Goal: Task Accomplishment & Management: Manage account settings

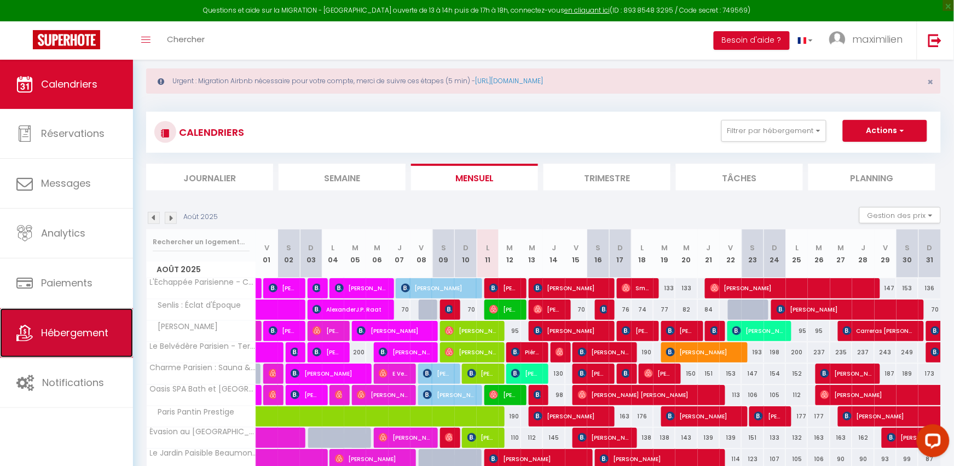
click at [92, 356] on link "Hébergement" at bounding box center [66, 332] width 133 height 49
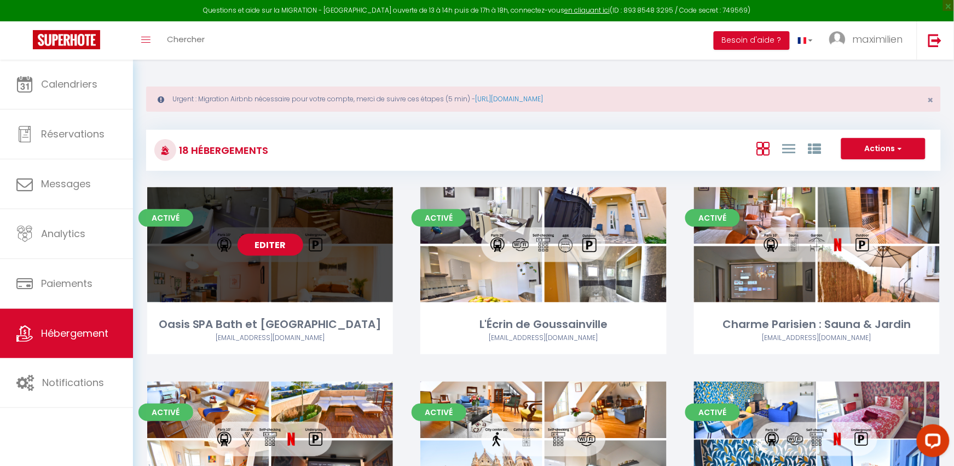
click at [266, 248] on link "Editer" at bounding box center [271, 245] width 66 height 22
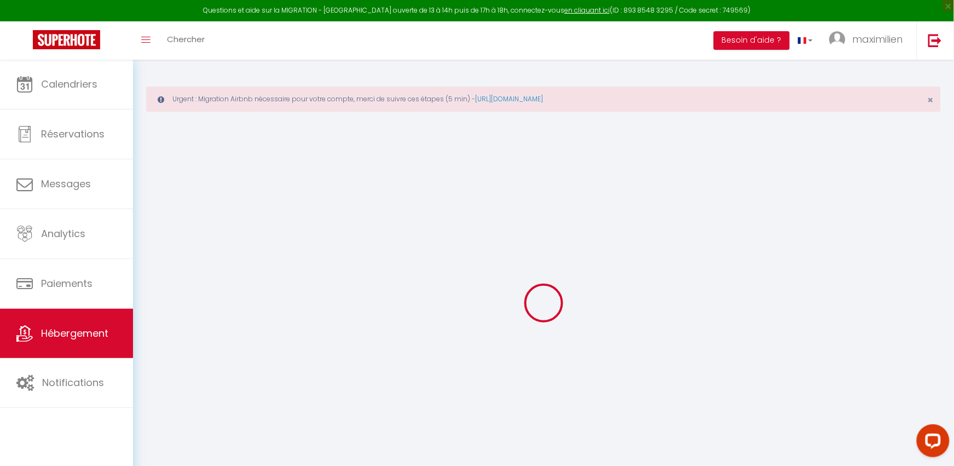
type input "Oasis SPA Bath et [GEOGRAPHIC_DATA]"
type input "RENTAPLUS"
type input "[STREET_ADDRESS][PERSON_NAME]"
type input "60570"
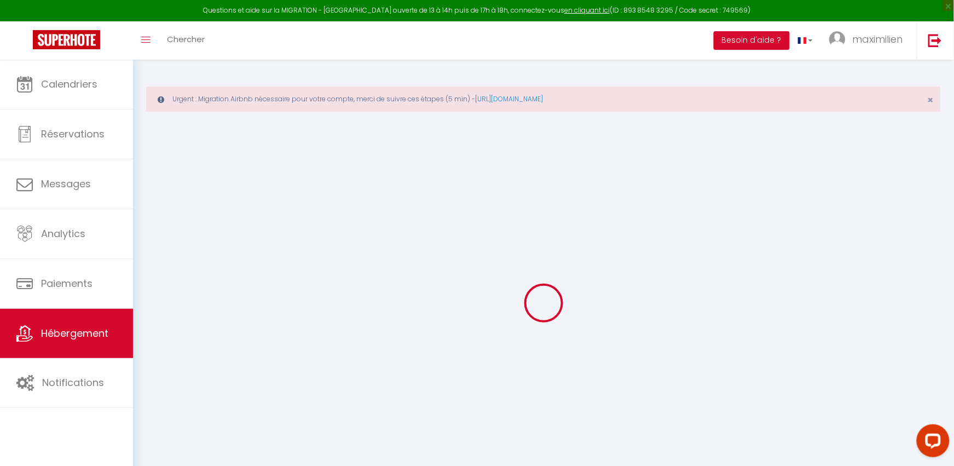
type input "Andeville"
select select "7"
select select "4"
select select "2"
type input "85"
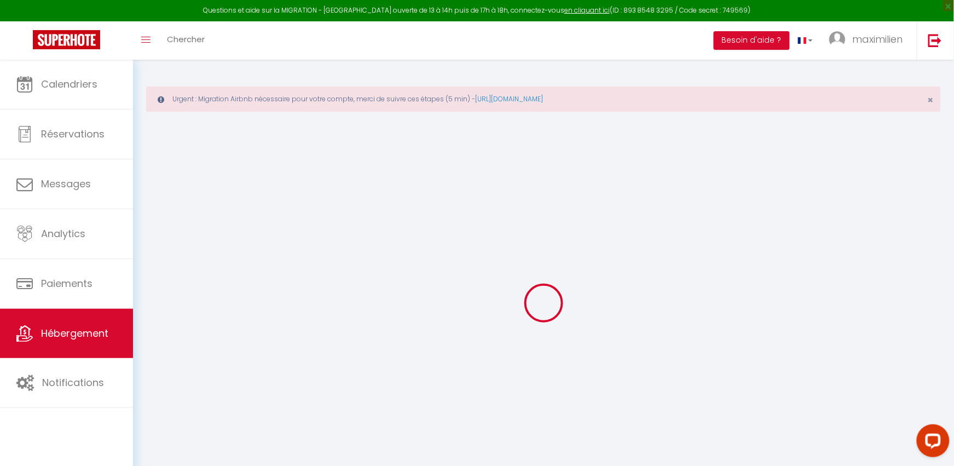
type input "20"
type input "67"
type input "16.25"
type input "13.98"
type input "300"
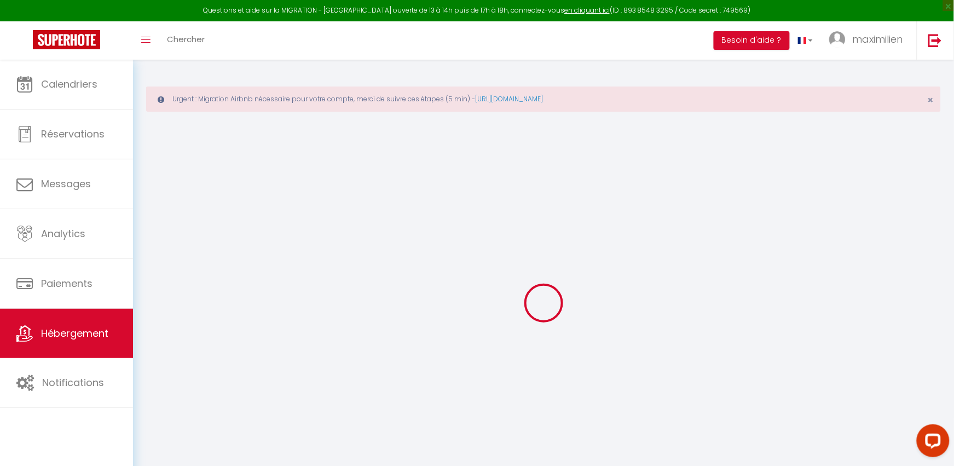
select select
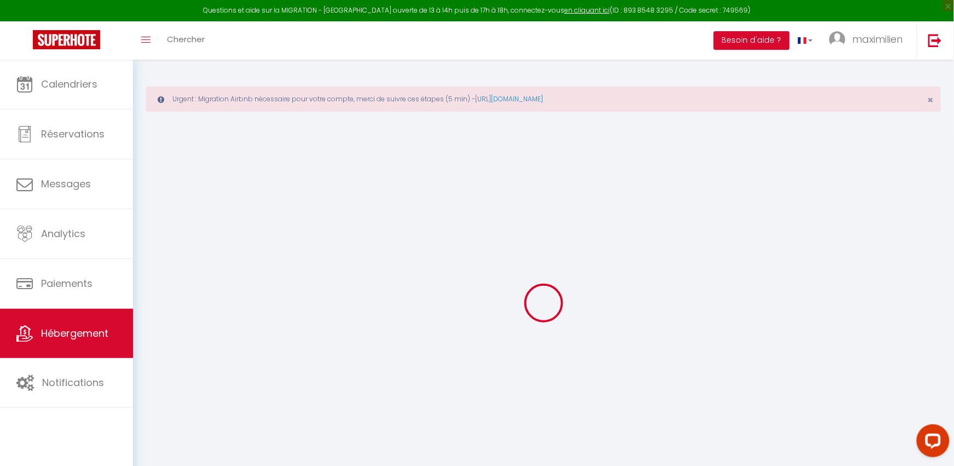
type input "[GEOGRAPHIC_DATA]"
type input "93300"
type input "Aubervilliers"
type input "[EMAIL_ADDRESS][DOMAIN_NAME]"
select select "7989"
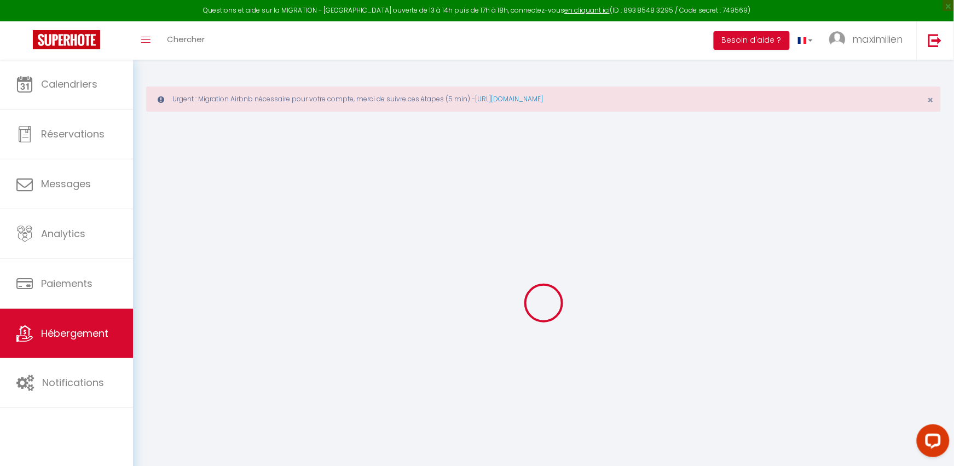
checkbox input "false"
checkbox input "true"
radio input "true"
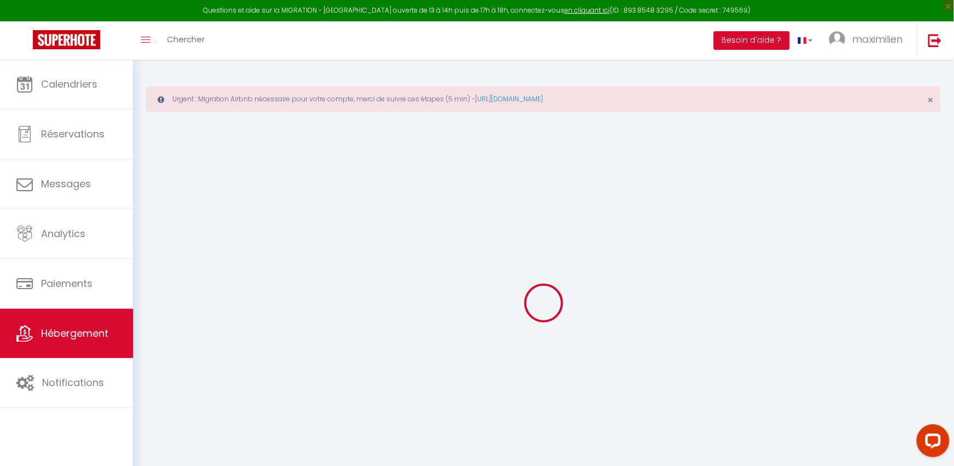
type input "0"
select select
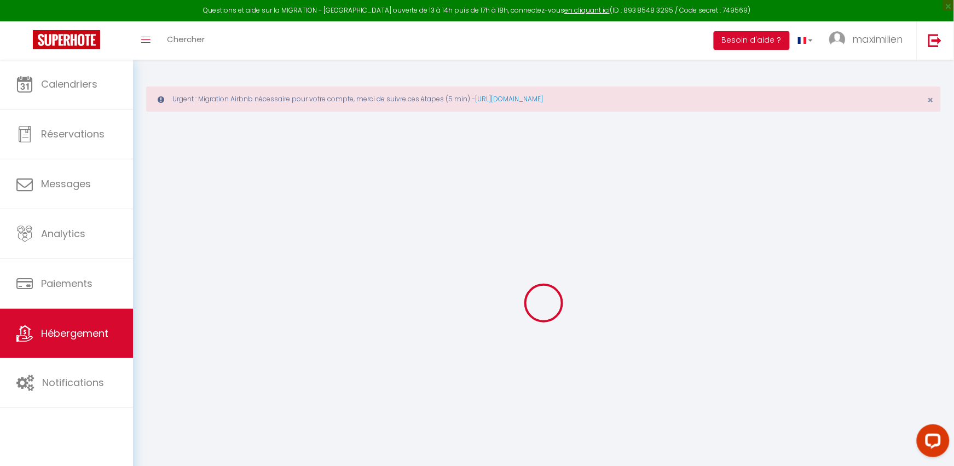
select select
checkbox input "false"
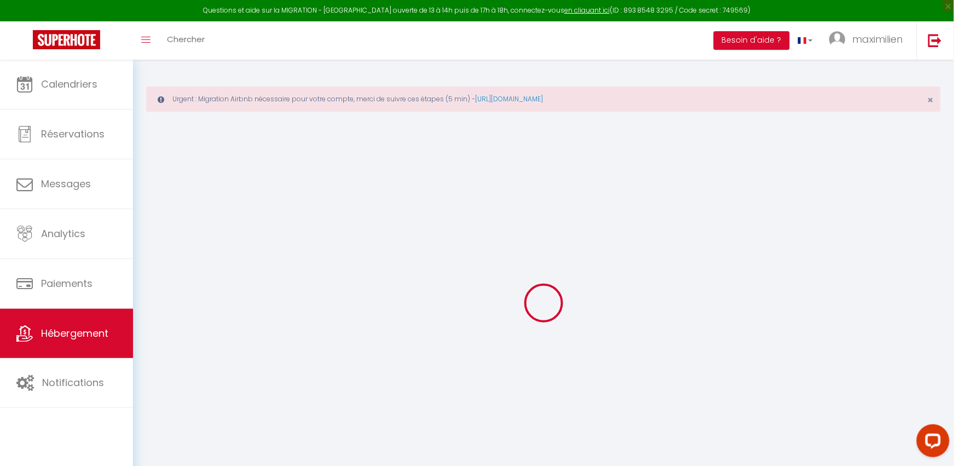
checkbox input "true"
select select
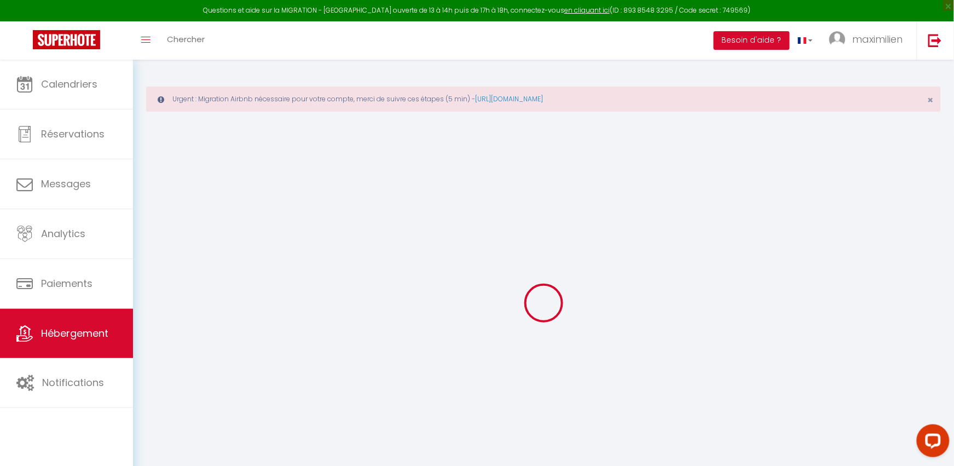
select select
checkbox input "false"
checkbox input "true"
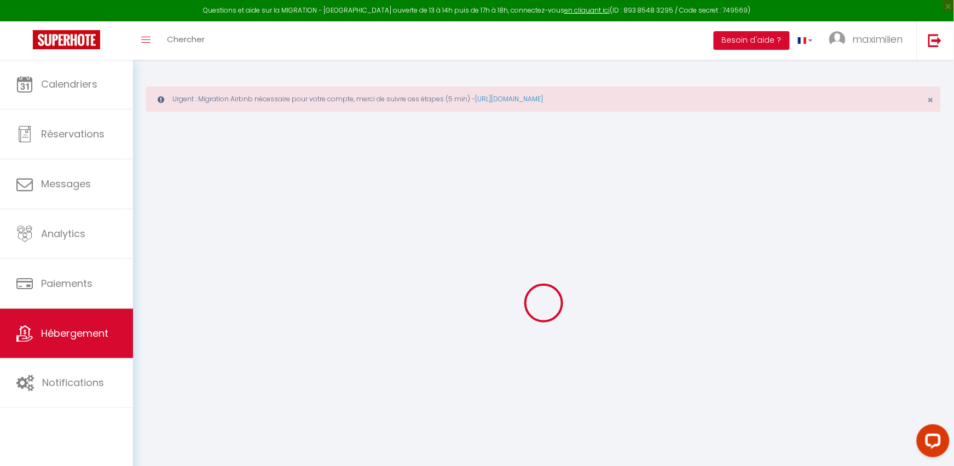
checkbox input "true"
checkbox input "false"
checkbox input "true"
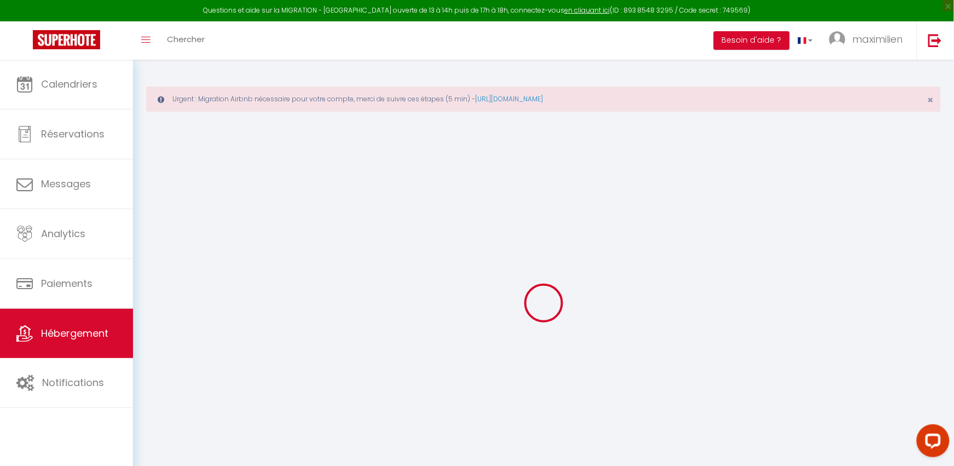
checkbox input "true"
checkbox input "false"
checkbox input "true"
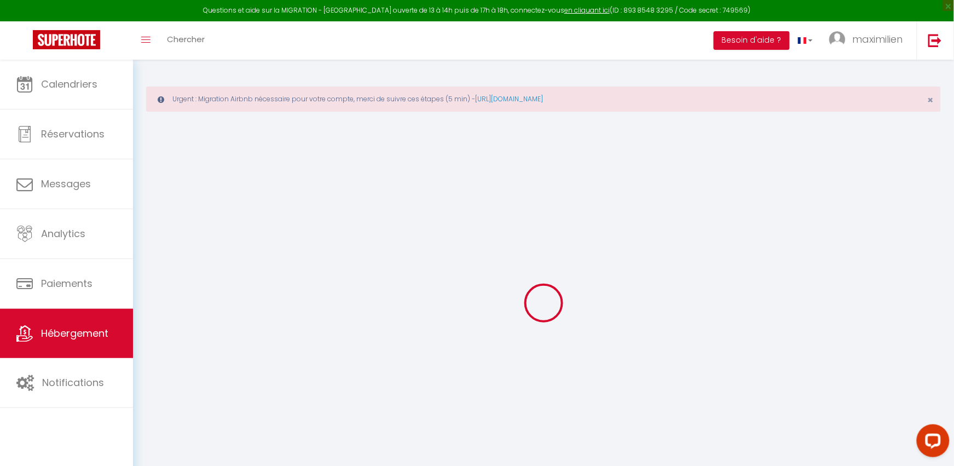
checkbox input "false"
checkbox input "true"
checkbox input "false"
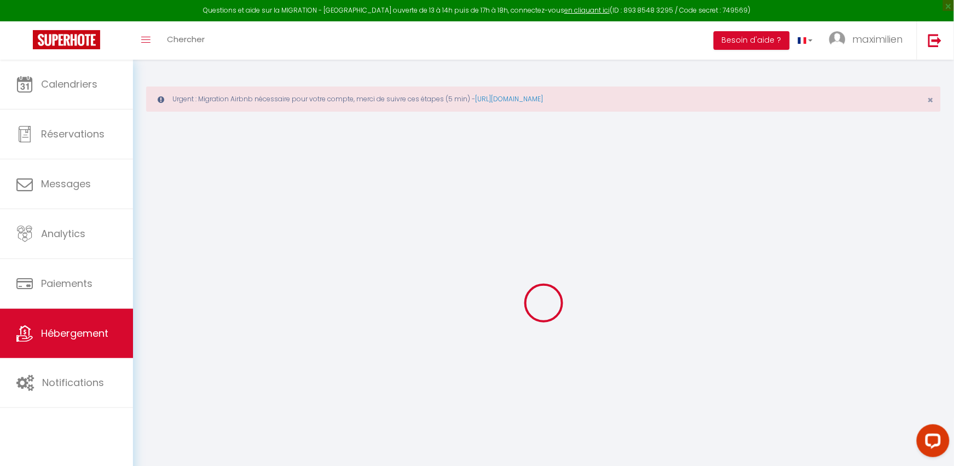
checkbox input "true"
select select "17:00"
select select "00:00"
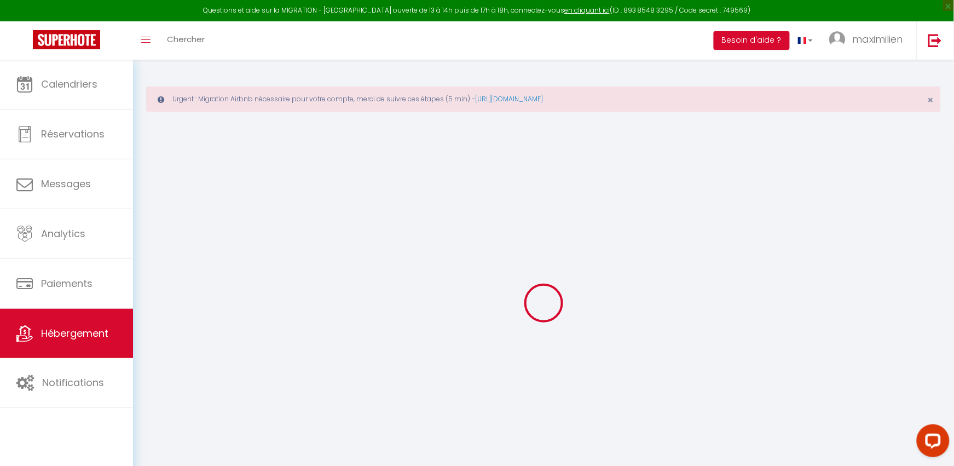
select select "11:00"
select select "30"
select select "120"
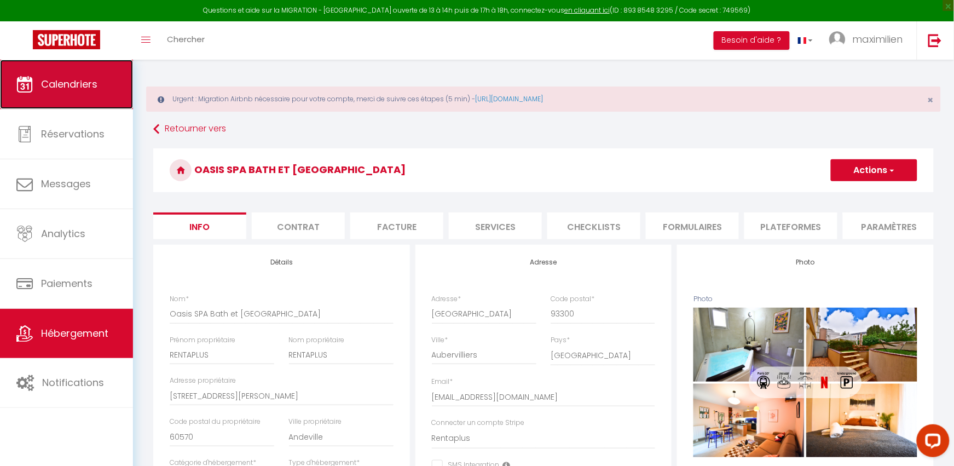
click at [96, 99] on link "Calendriers" at bounding box center [66, 84] width 133 height 49
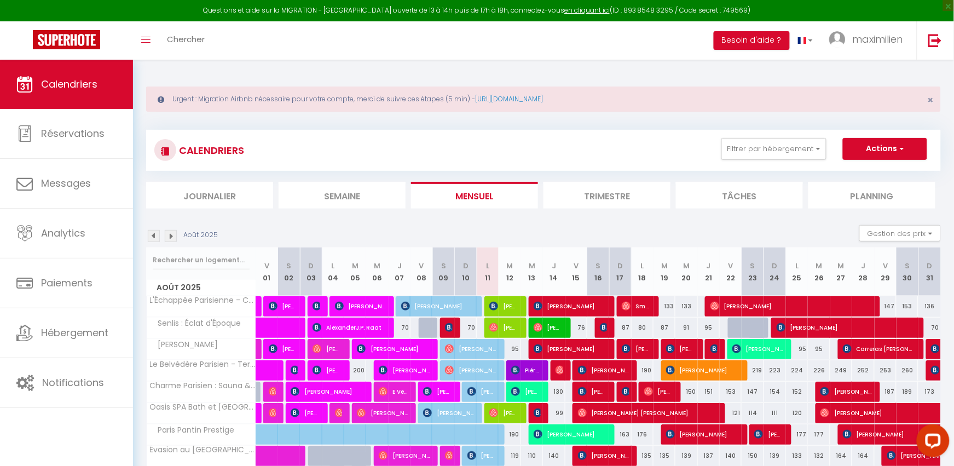
scroll to position [112, 0]
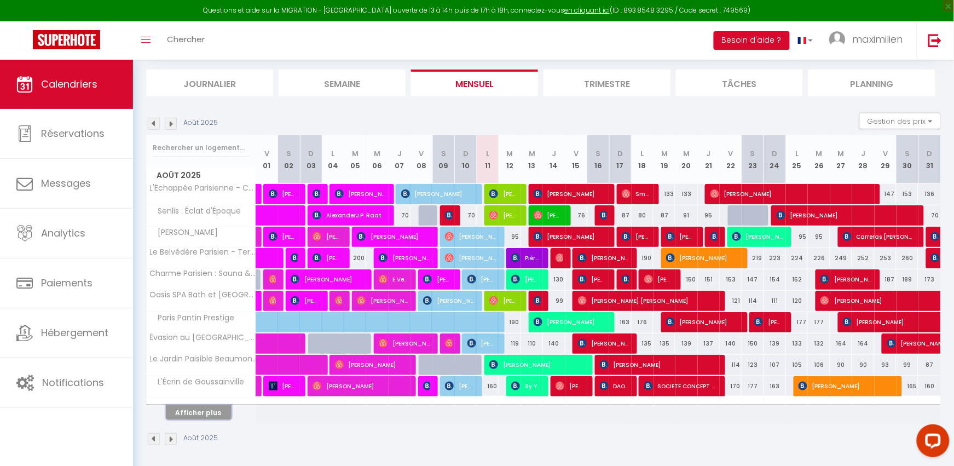
click at [215, 412] on button "Afficher plus" at bounding box center [199, 412] width 66 height 15
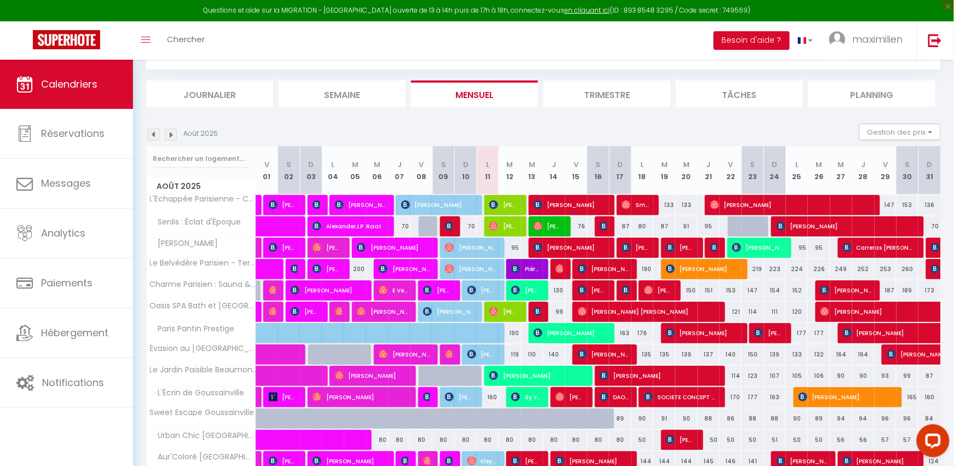
scroll to position [111, 0]
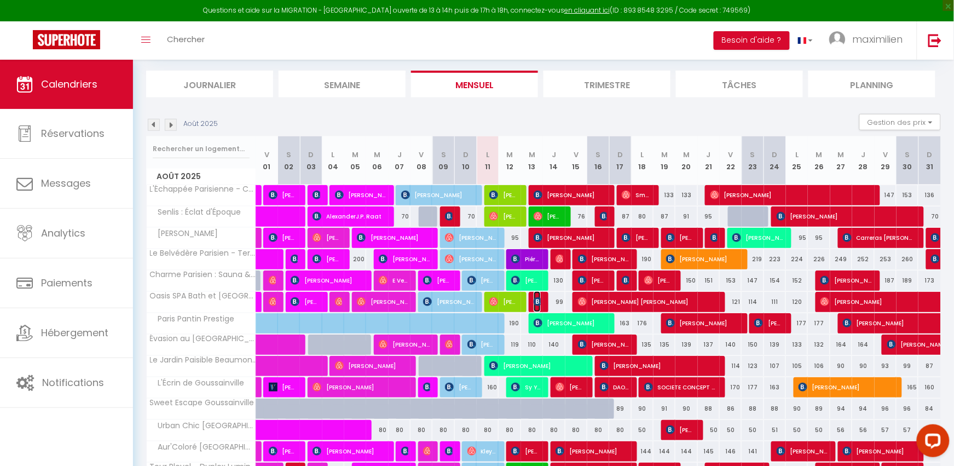
click at [540, 310] on span "jacky descoursieres" at bounding box center [537, 301] width 7 height 21
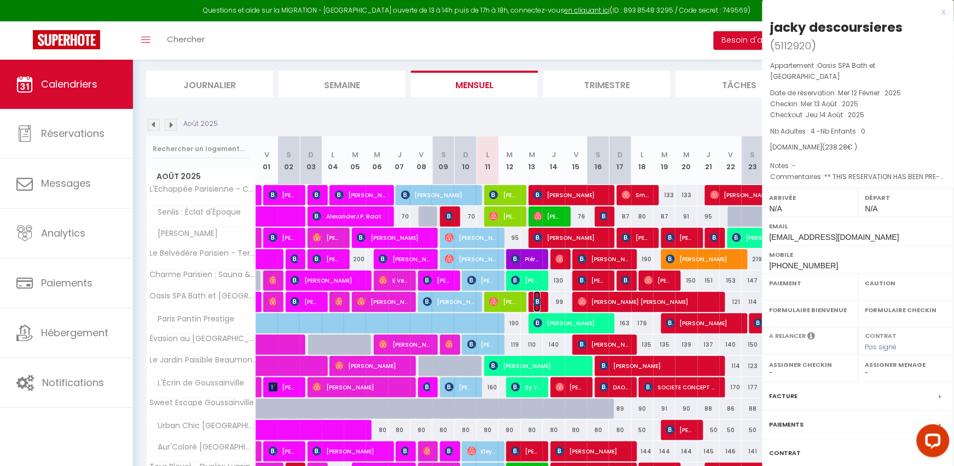
select select "OK"
select select "0"
select select "1"
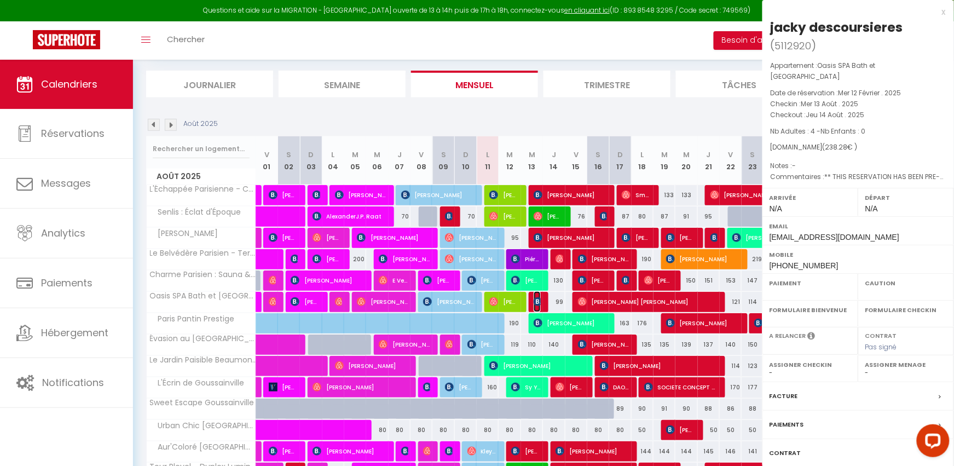
select select
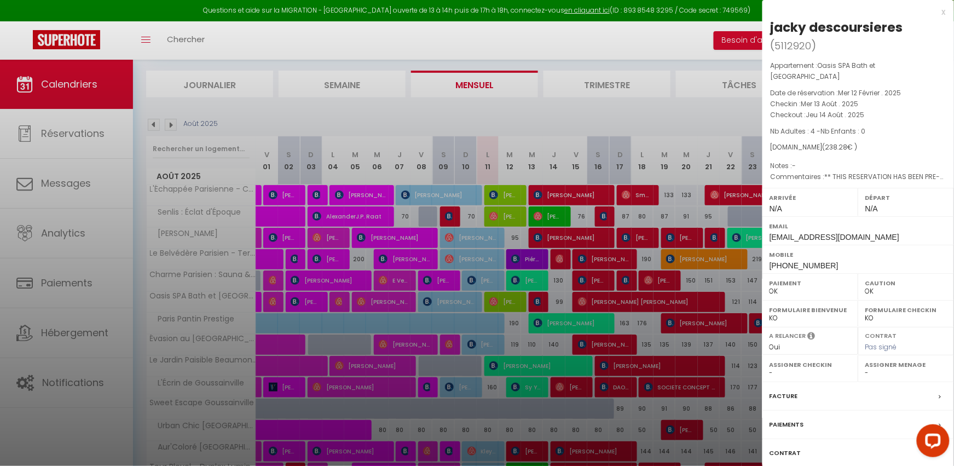
click at [941, 11] on div "x" at bounding box center [853, 11] width 183 height 13
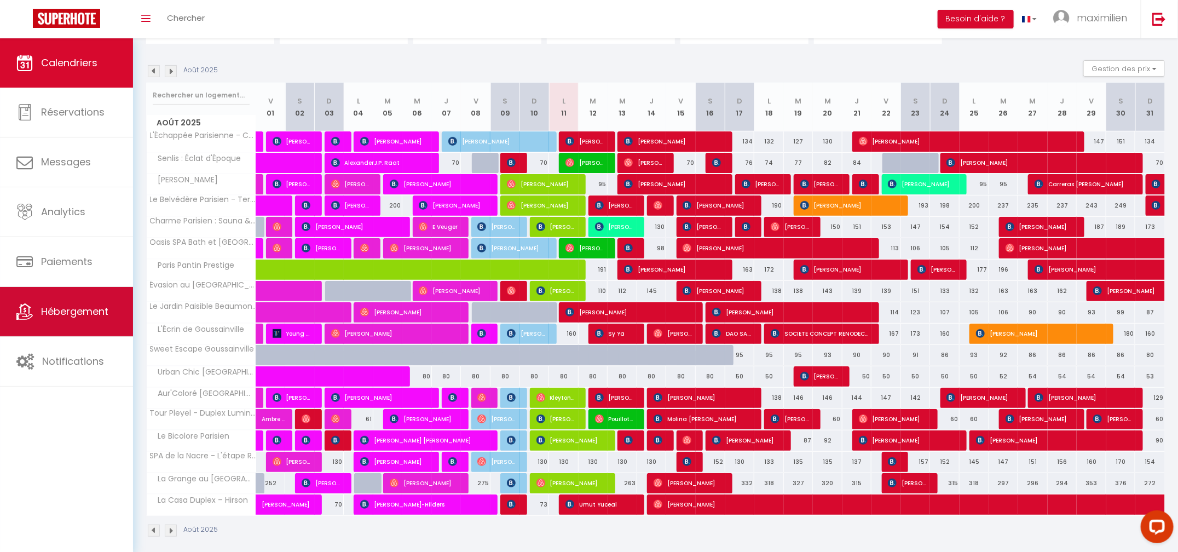
click at [99, 309] on span "Hébergement" at bounding box center [74, 311] width 67 height 14
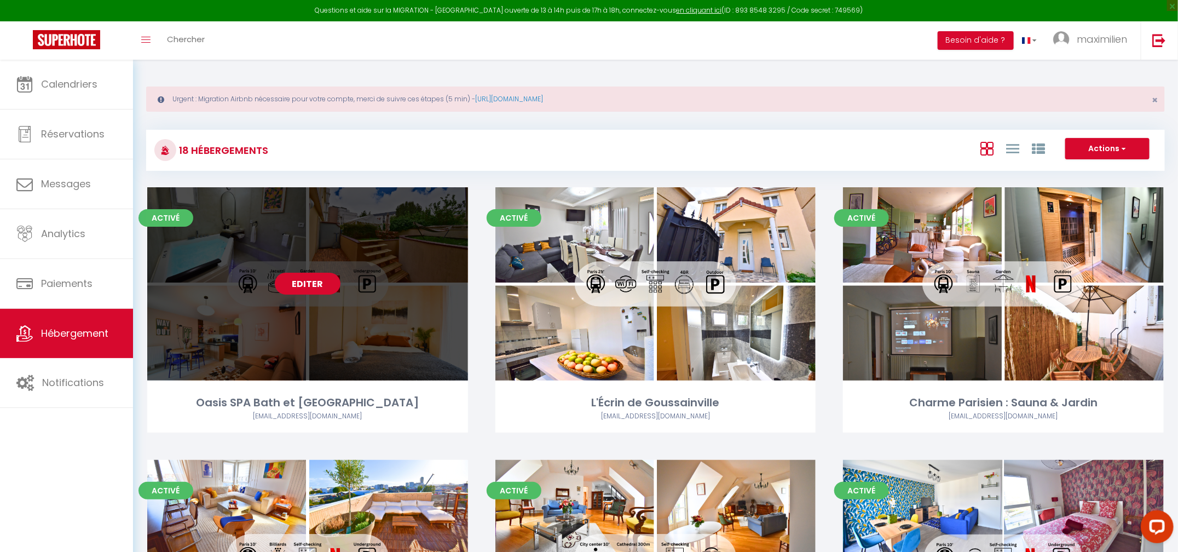
click at [325, 277] on link "Editer" at bounding box center [308, 284] width 66 height 22
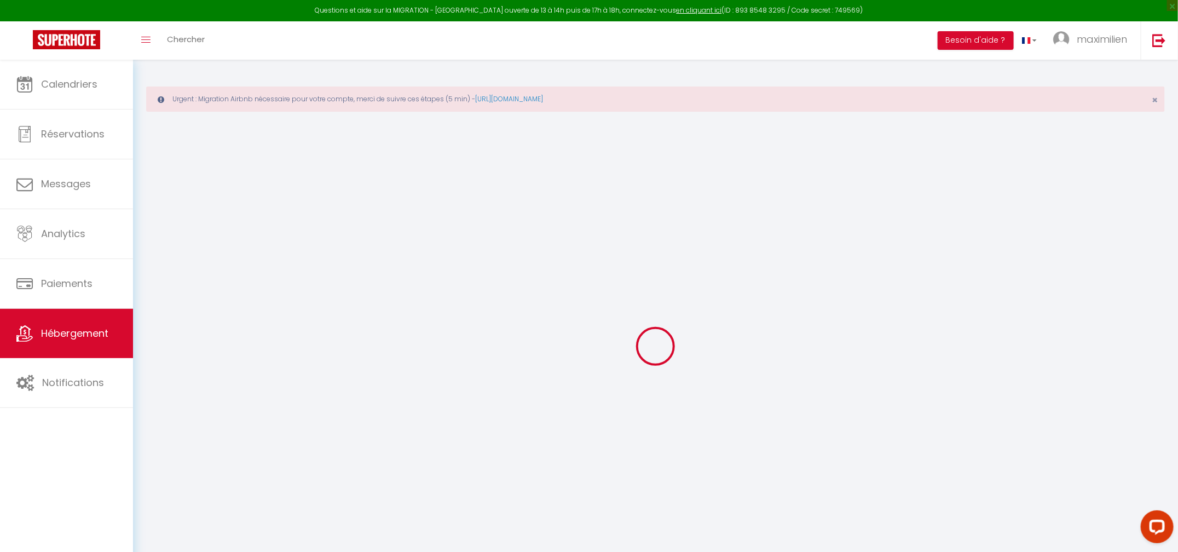
checkbox input "false"
checkbox input "true"
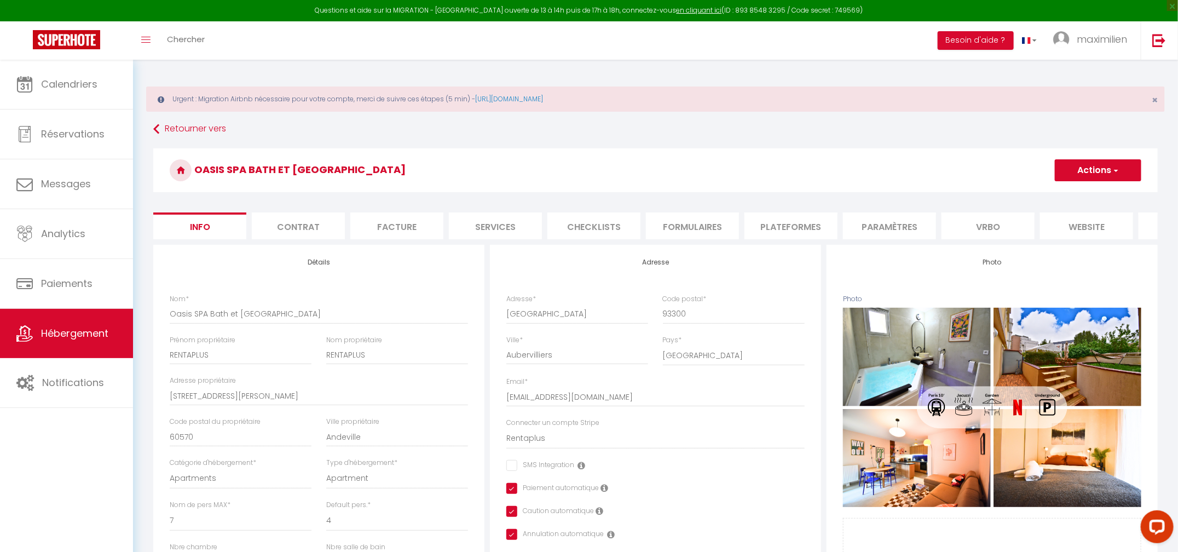
click at [567, 234] on li "Checklists" at bounding box center [593, 225] width 93 height 27
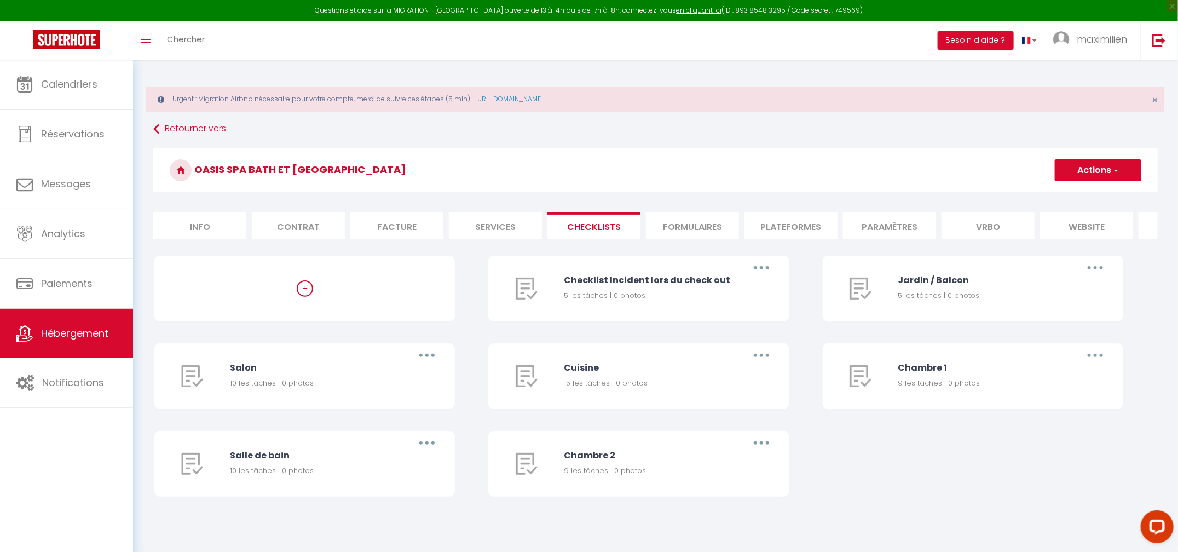
click at [743, 230] on ul "Info Contrat Facture Services Checklists Formulaires Plateformes Paramètres [GE…" at bounding box center [655, 225] width 1004 height 27
click at [703, 230] on li "Formulaires" at bounding box center [692, 225] width 93 height 27
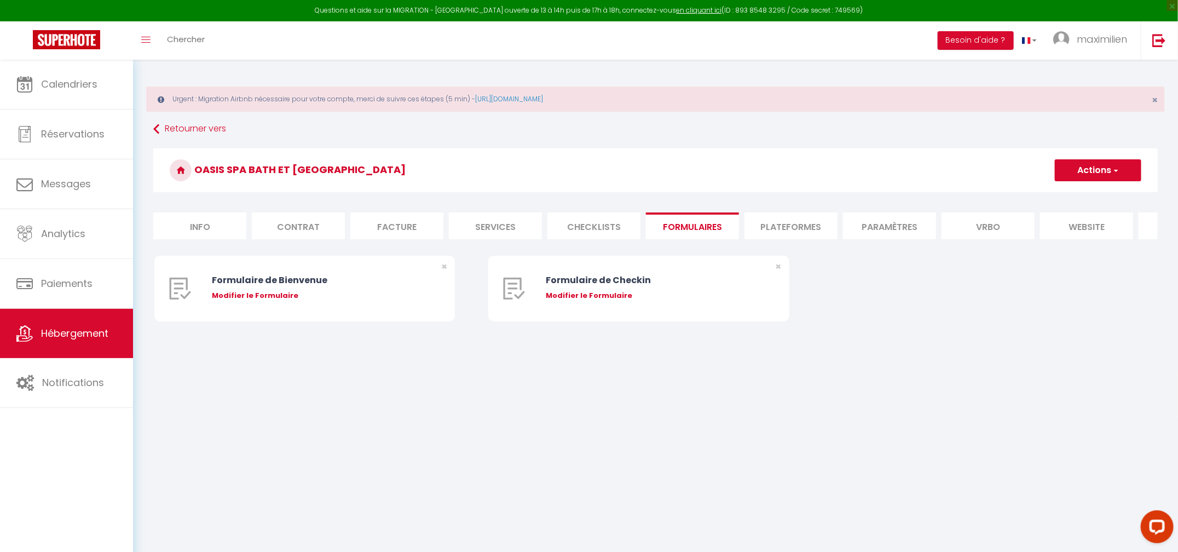
click at [769, 227] on li "Plateformes" at bounding box center [790, 225] width 93 height 27
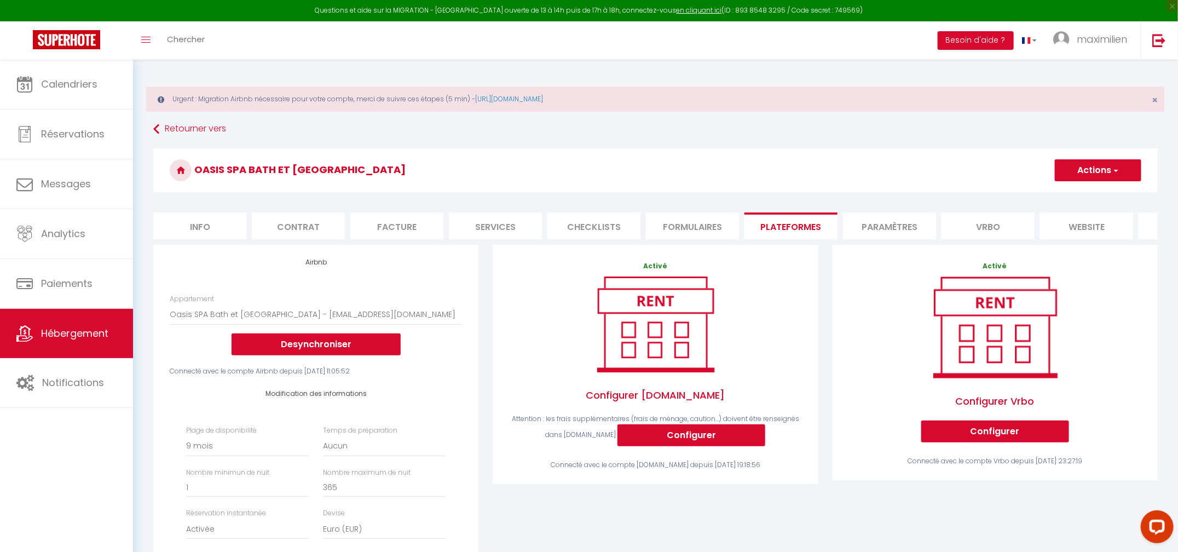
click at [697, 224] on li "Formulaires" at bounding box center [692, 225] width 93 height 27
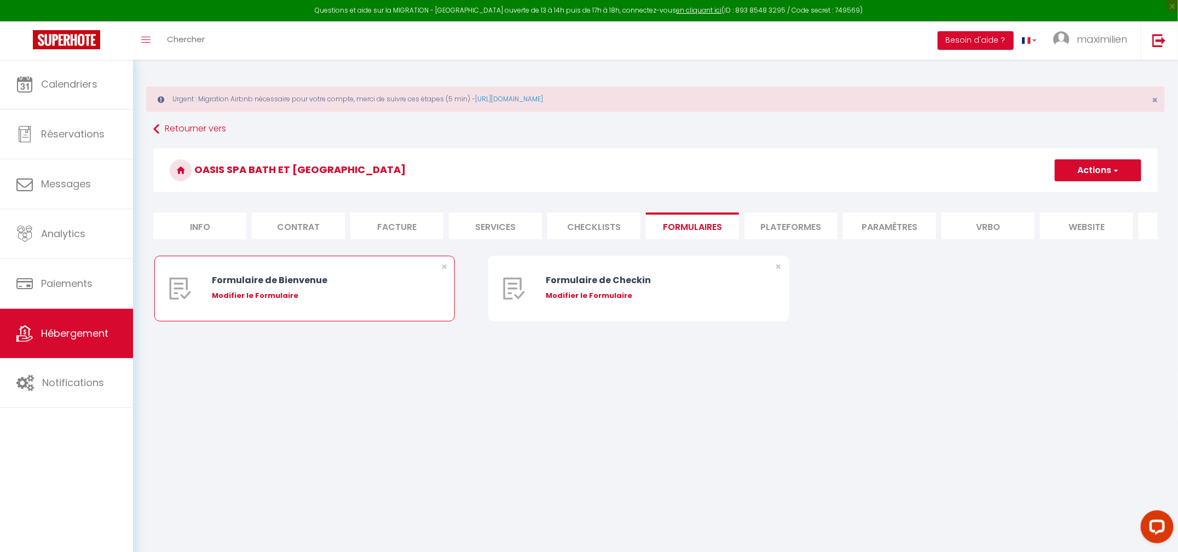
scroll to position [59, 0]
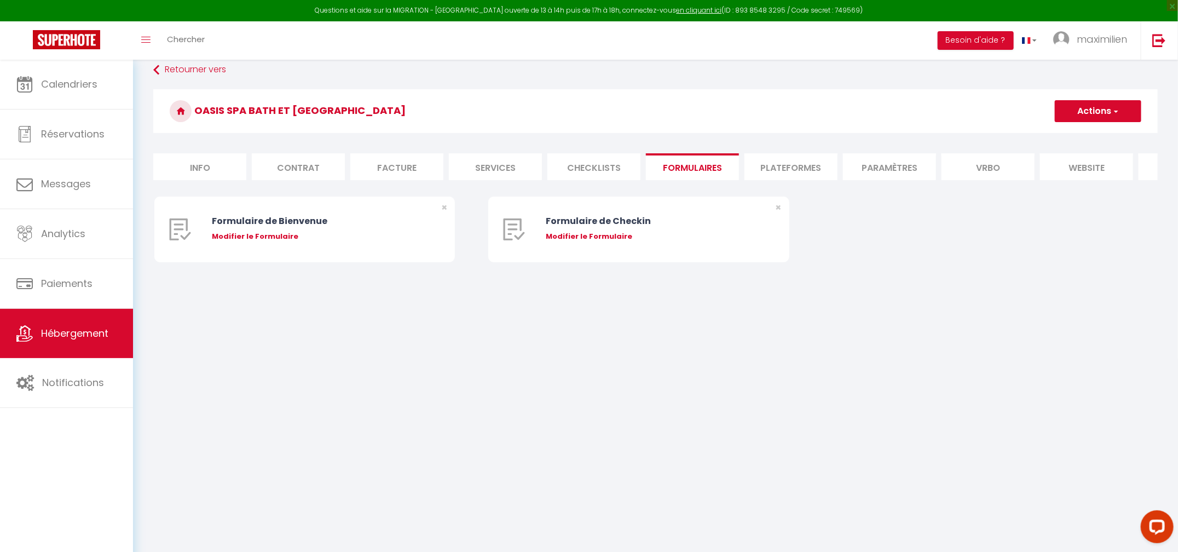
click at [320, 179] on li "Contrat" at bounding box center [298, 166] width 93 height 27
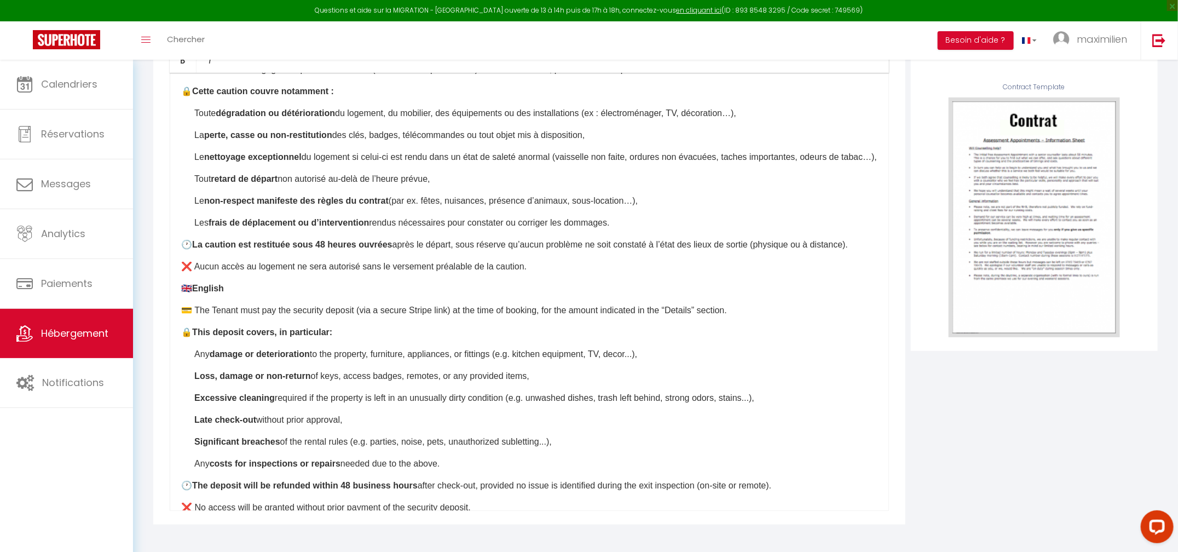
scroll to position [535, 0]
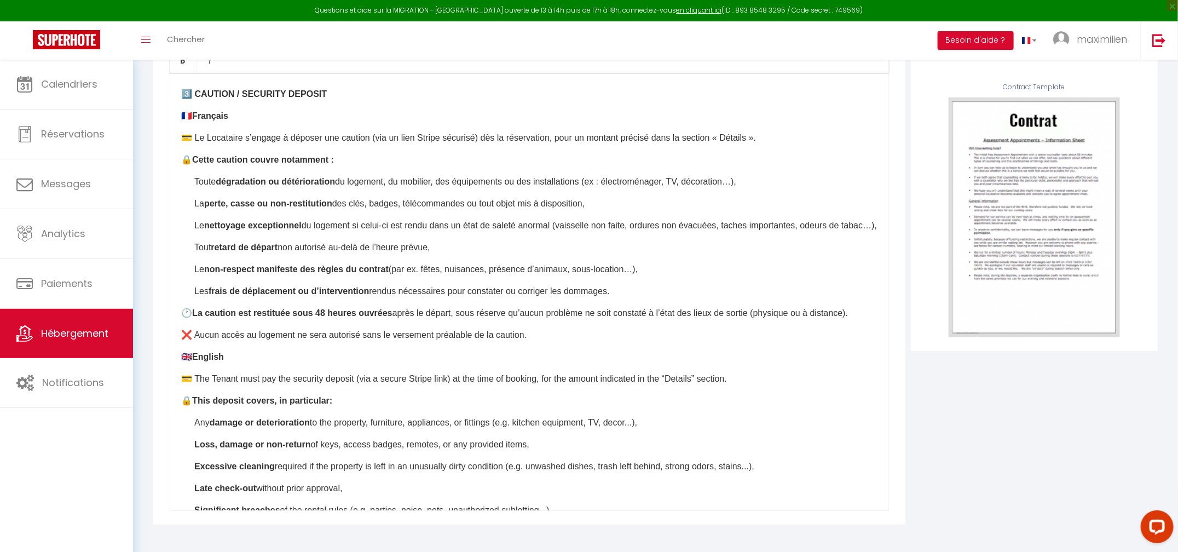
drag, startPoint x: 867, startPoint y: 330, endPoint x: 275, endPoint y: 192, distance: 607.5
click at [275, 192] on div "​Il a été convenu entre les parties que le Bailleur louera au [GEOGRAPHIC_DATA]…" at bounding box center [529, 292] width 719 height 438
click at [275, 192] on ul "Toute dégradation ou détérioration du logement, du mobilier, des équipements ou…" at bounding box center [535, 236] width 683 height 123
drag, startPoint x: 244, startPoint y: 171, endPoint x: 366, endPoint y: 247, distance: 143.5
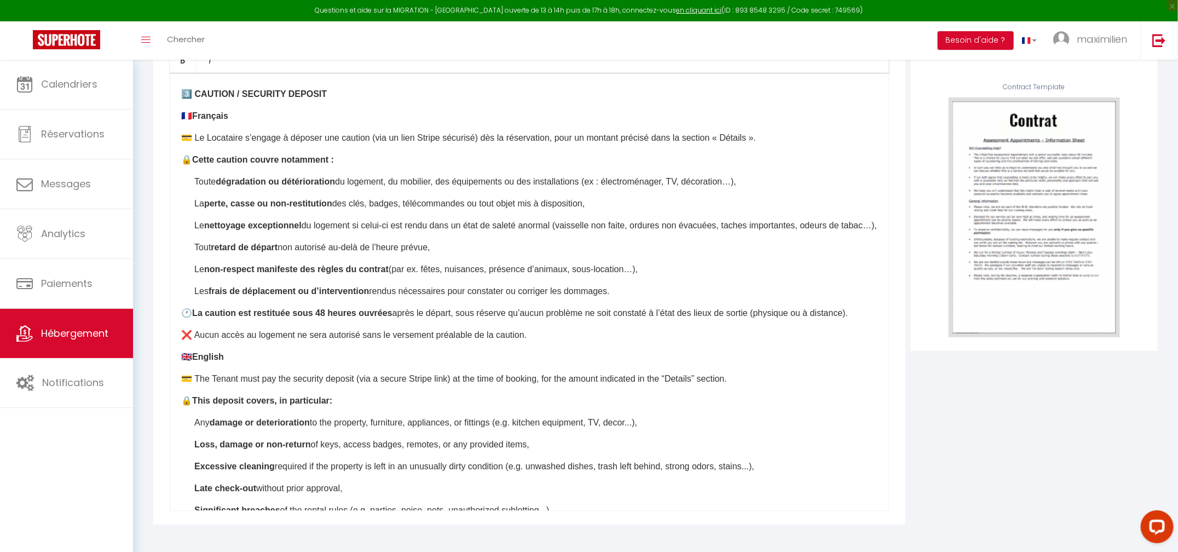
click at [366, 247] on div "​Il a été convenu entre les parties que le Bailleur louera au [GEOGRAPHIC_DATA]…" at bounding box center [529, 292] width 719 height 438
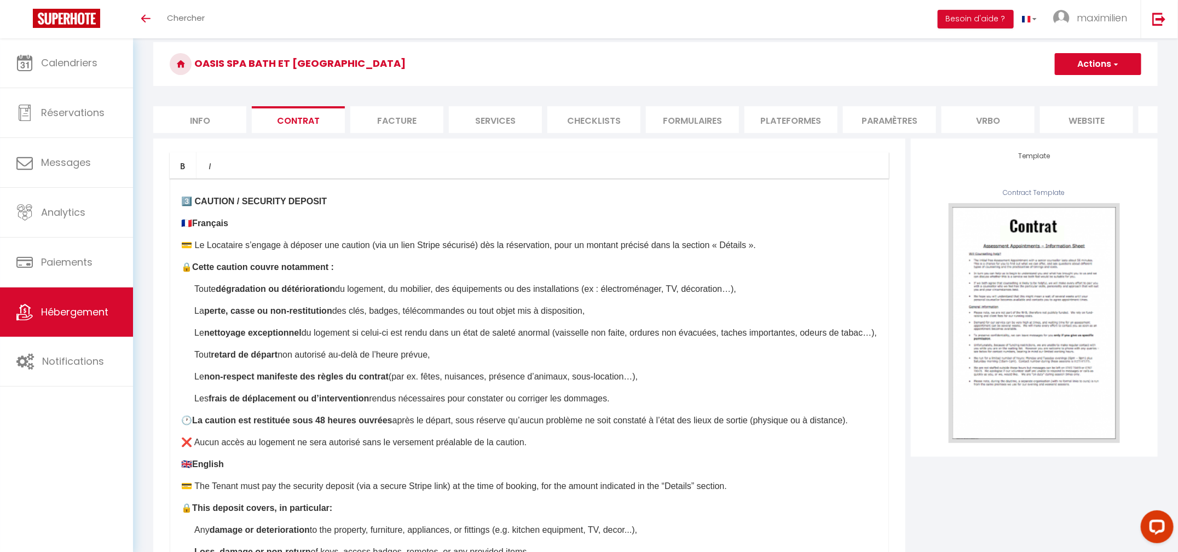
scroll to position [536, 0]
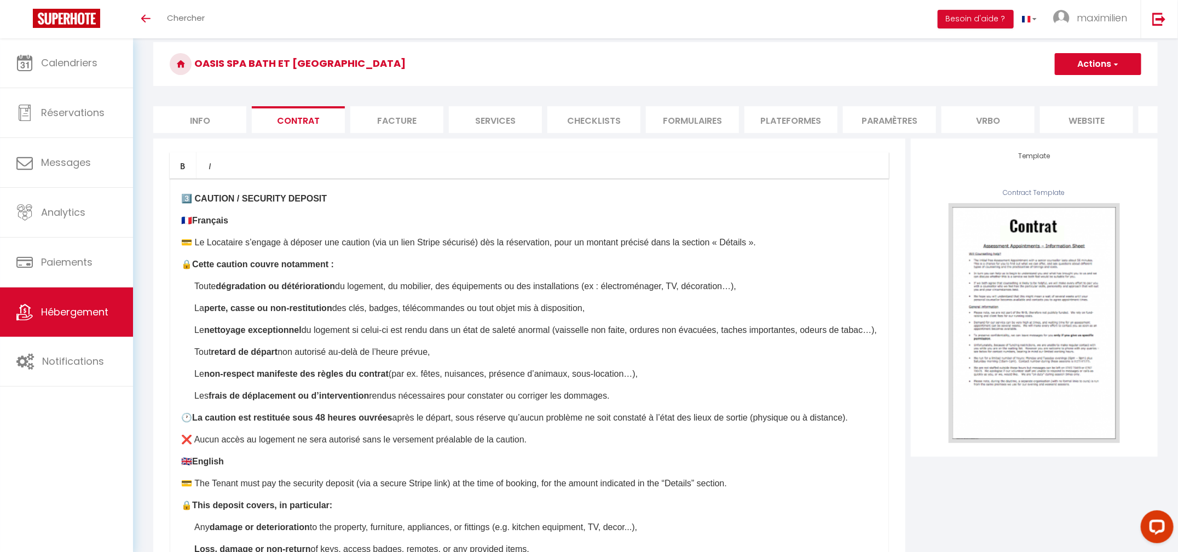
drag, startPoint x: 545, startPoint y: 459, endPoint x: 358, endPoint y: 377, distance: 203.6
click at [358, 377] on div "​Il a été convenu entre les parties que le Bailleur louera au Locataire le loge…" at bounding box center [529, 397] width 719 height 438
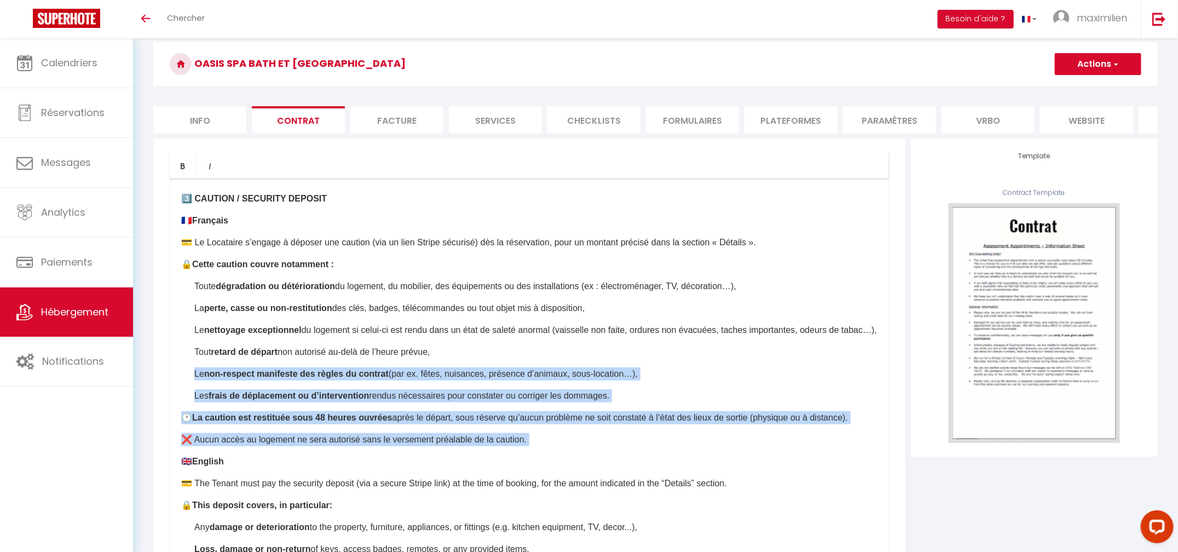
click at [508, 446] on p "❌ Aucun accès au logement ne sera autorisé sans le versement préalable de la ca…" at bounding box center [529, 439] width 696 height 13
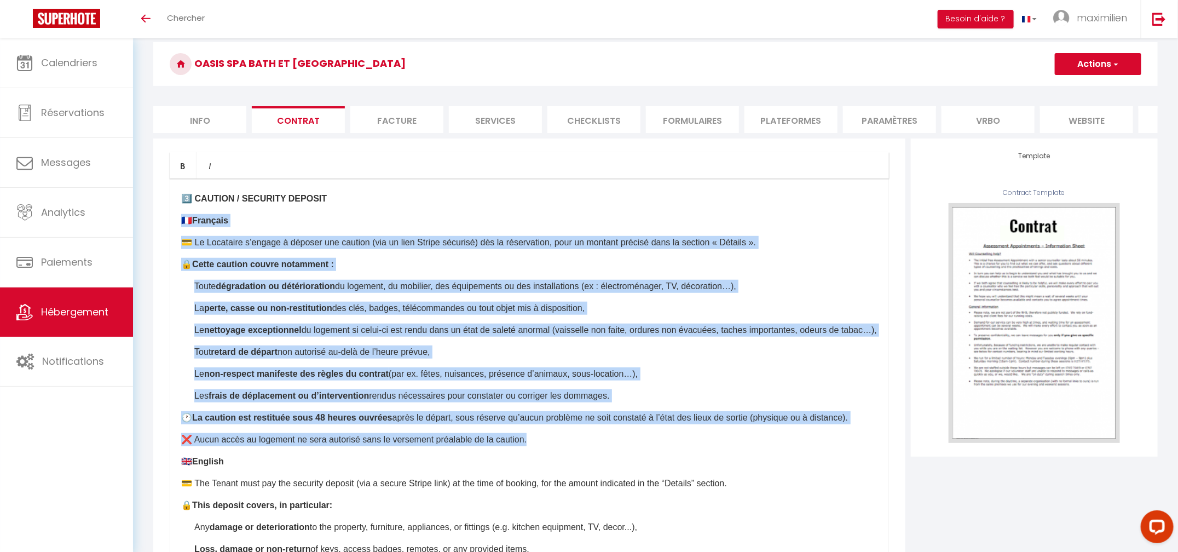
drag, startPoint x: 536, startPoint y: 455, endPoint x: 180, endPoint y: 218, distance: 427.9
click at [180, 218] on div "​Il a été convenu entre les parties que le Bailleur louera au [GEOGRAPHIC_DATA]…" at bounding box center [529, 397] width 719 height 438
copy div "🇫🇷 Français 💳 Le Locataire s’engage à déposer une caution (via un lien Stripe s…"
click at [882, 207] on div "​Il a été convenu entre les parties que le Bailleur louera au [GEOGRAPHIC_DATA]…" at bounding box center [529, 397] width 719 height 438
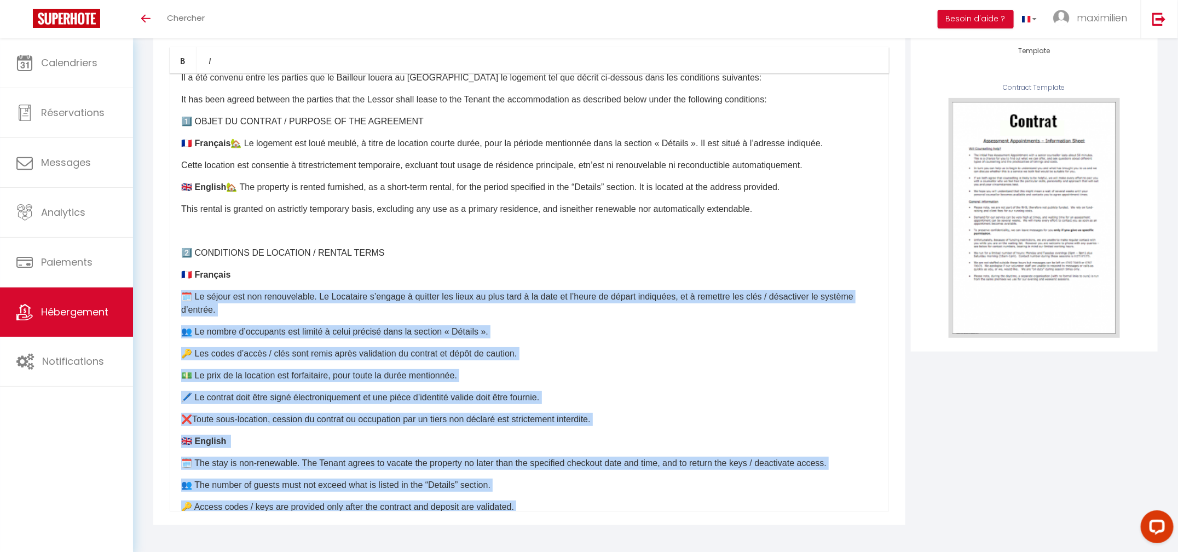
scroll to position [0, 0]
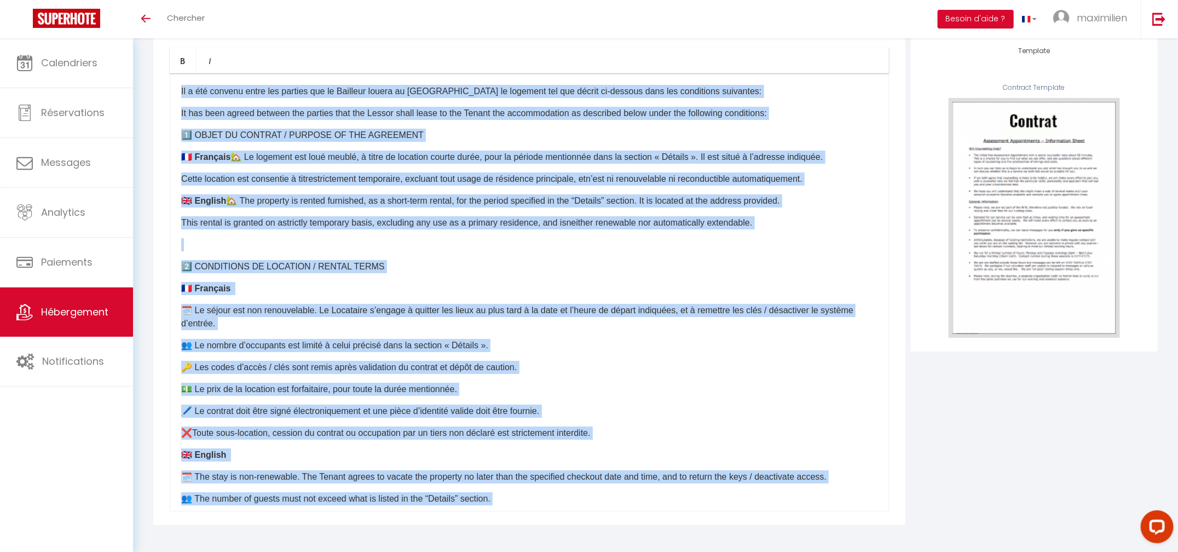
drag, startPoint x: 851, startPoint y: 488, endPoint x: 157, endPoint y: 70, distance: 810.2
click at [157, 70] on div "Bold Italic Rich text editor ​Il a été convenu entre les parties que le Bailleu…" at bounding box center [529, 278] width 752 height 491
copy div "​Il a été convenu entre les parties que le Bailleur louera au Locataire le loge…"
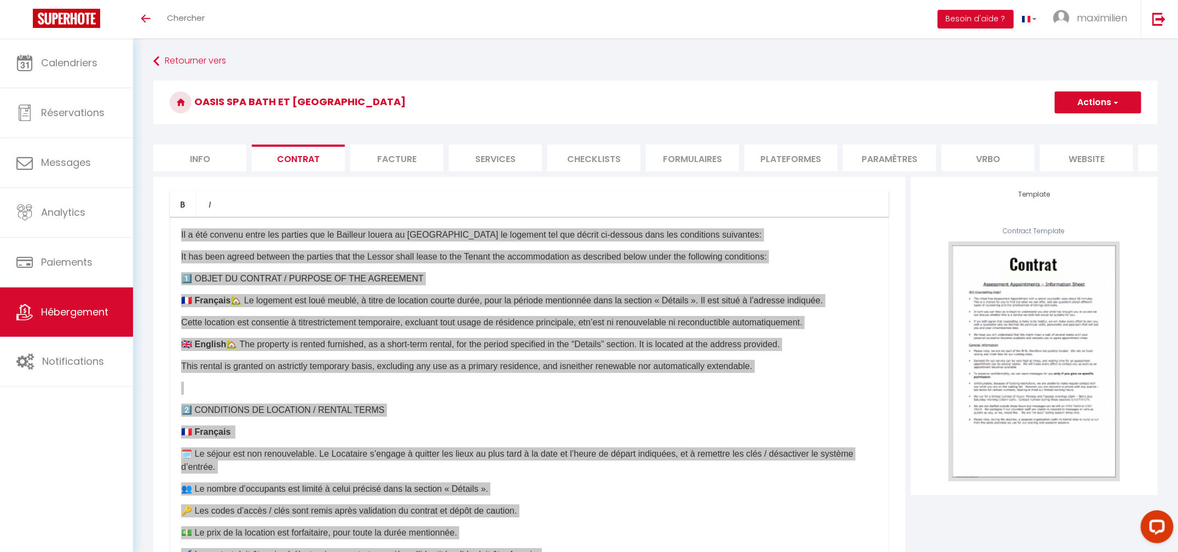
scroll to position [143, 0]
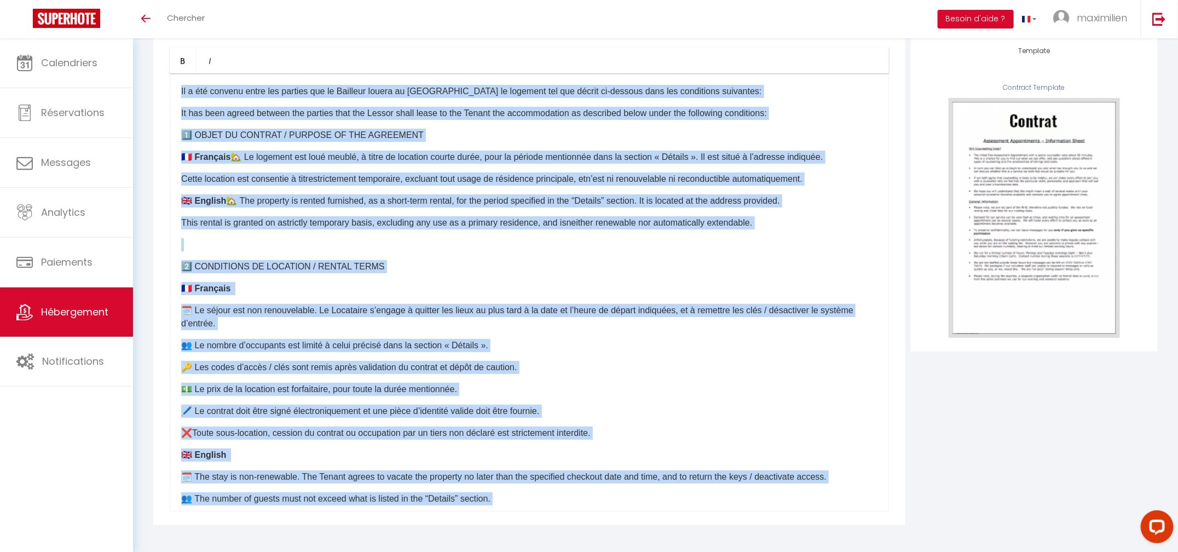
click at [479, 250] on p at bounding box center [529, 244] width 696 height 13
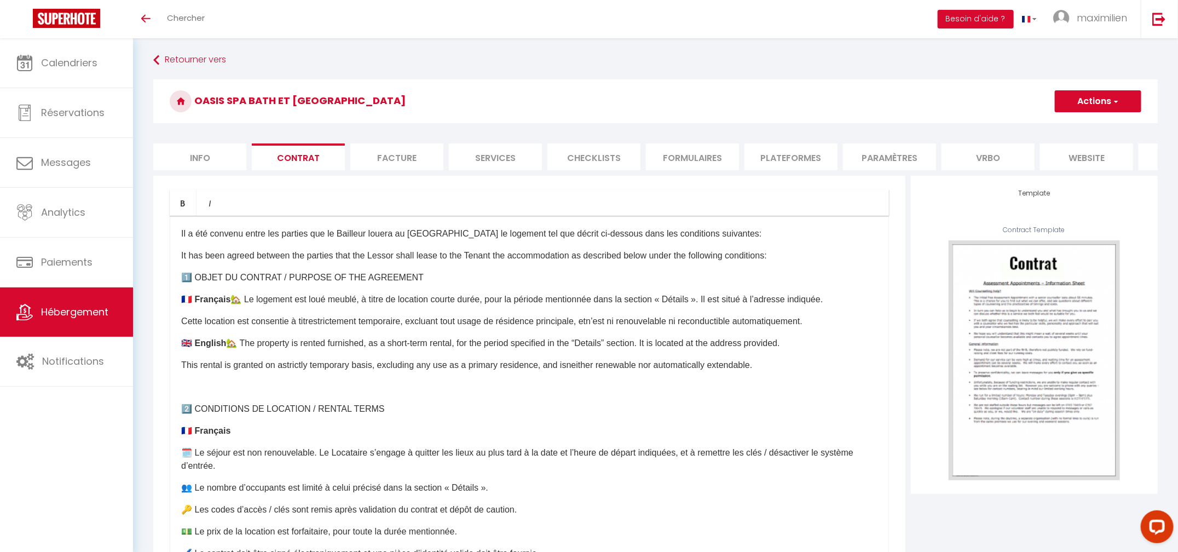
scroll to position [0, 0]
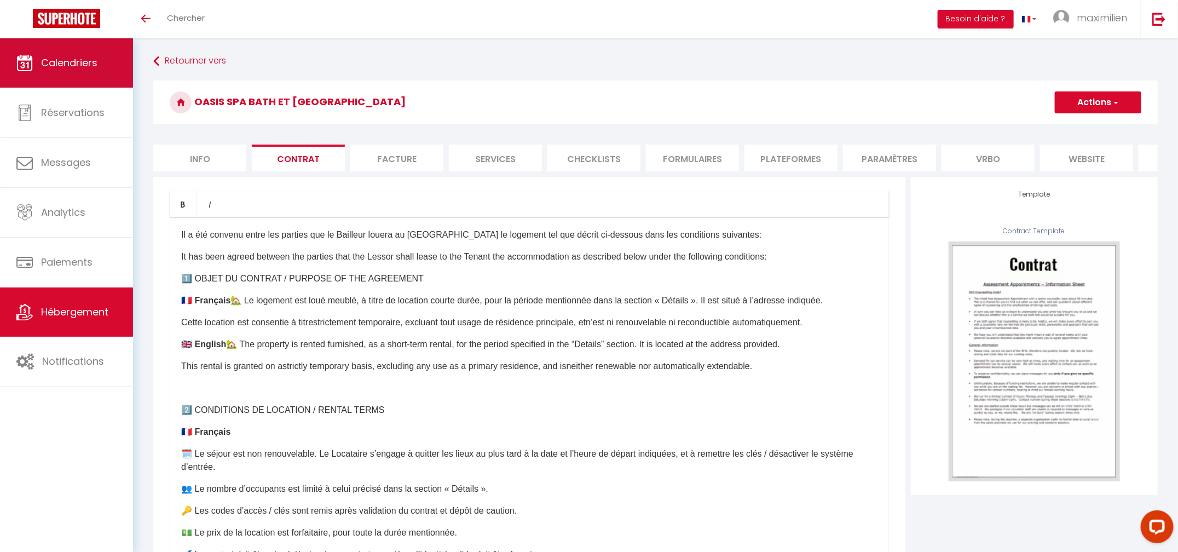
click at [111, 67] on link "Calendriers" at bounding box center [66, 62] width 133 height 49
